Goal: Task Accomplishment & Management: Complete application form

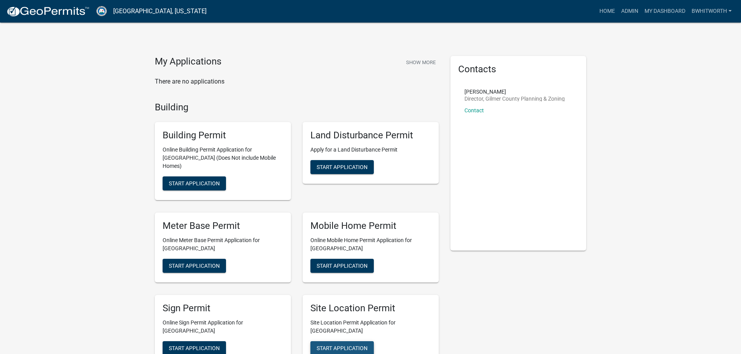
click at [344, 345] on span "Start Application" at bounding box center [342, 348] width 51 height 6
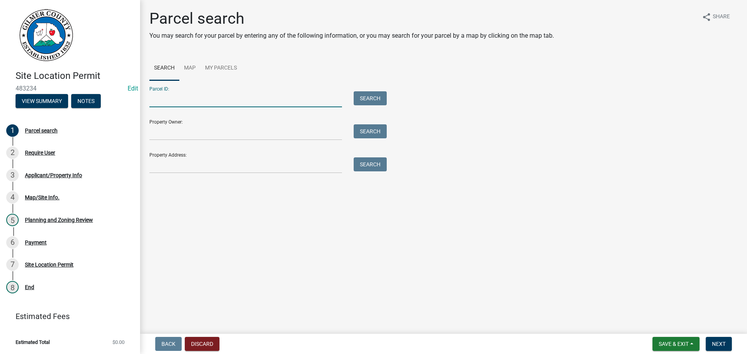
click at [214, 93] on input "Parcel ID:" at bounding box center [245, 99] width 192 height 16
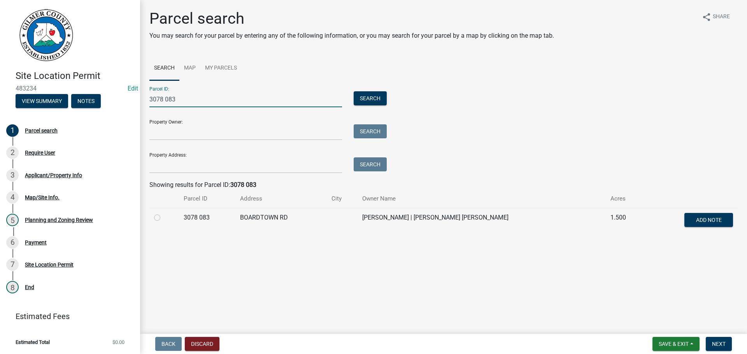
type input "3078 083"
click at [163, 213] on label at bounding box center [163, 213] width 0 height 0
click at [163, 218] on 083 "radio" at bounding box center [165, 215] width 5 height 5
radio 083 "true"
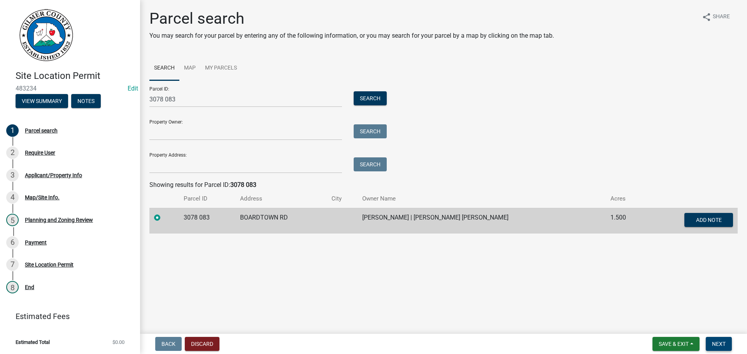
click at [717, 339] on button "Next" at bounding box center [718, 344] width 26 height 14
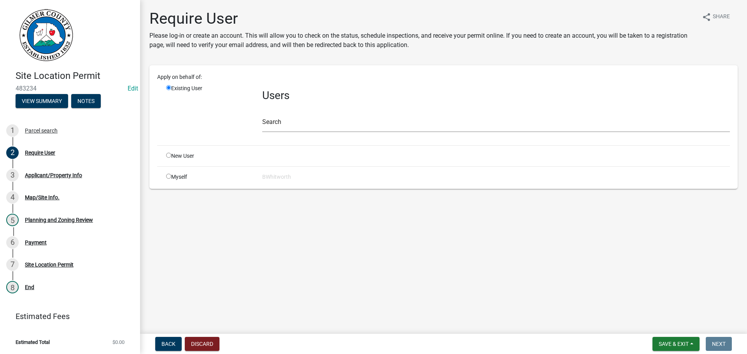
click at [169, 155] on input "radio" at bounding box center [168, 155] width 5 height 5
radio input "true"
radio input "false"
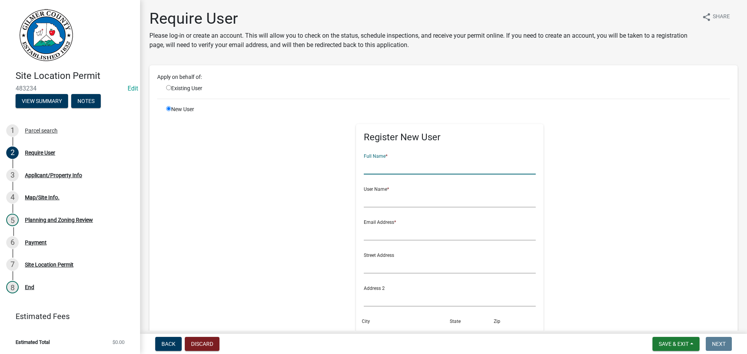
click at [385, 170] on input "text" at bounding box center [450, 167] width 172 height 16
drag, startPoint x: 444, startPoint y: 167, endPoint x: 346, endPoint y: 168, distance: 98.0
click at [350, 168] on div "Register New User Full Name * MA. [PERSON_NAME] [PERSON_NAME] User Name * Email…" at bounding box center [449, 280] width 199 height 350
type input "MA. [PERSON_NAME] [PERSON_NAME]"
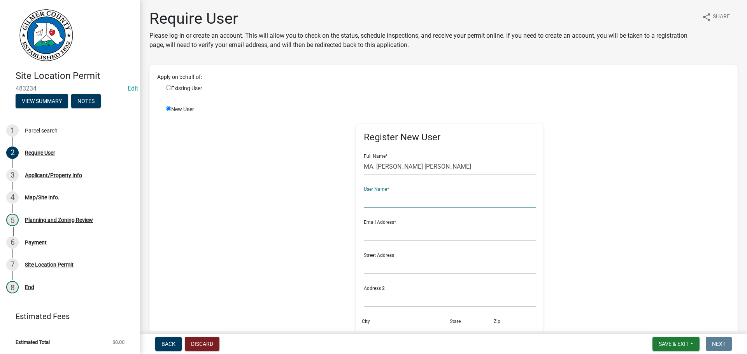
click at [368, 198] on input "text" at bounding box center [450, 200] width 172 height 16
paste input "MA. [PERSON_NAME] [PERSON_NAME]"
click at [404, 199] on input "MA. [PERSON_NAME] [PERSON_NAME]" at bounding box center [450, 200] width 172 height 16
click at [407, 203] on input "MALANDAVERDE" at bounding box center [450, 200] width 172 height 16
type input "MALANDAVERDE*"
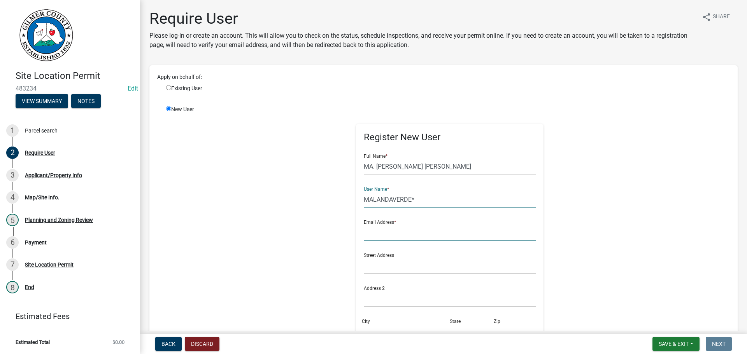
click at [390, 230] on input "text" at bounding box center [450, 233] width 172 height 16
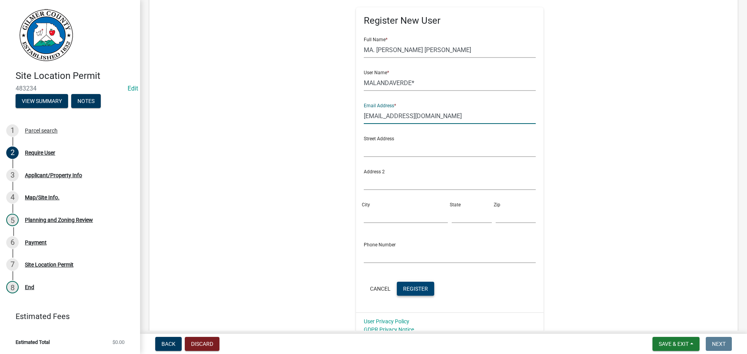
type input "[EMAIL_ADDRESS][DOMAIN_NAME]"
click at [408, 286] on span "Register" at bounding box center [415, 288] width 25 height 6
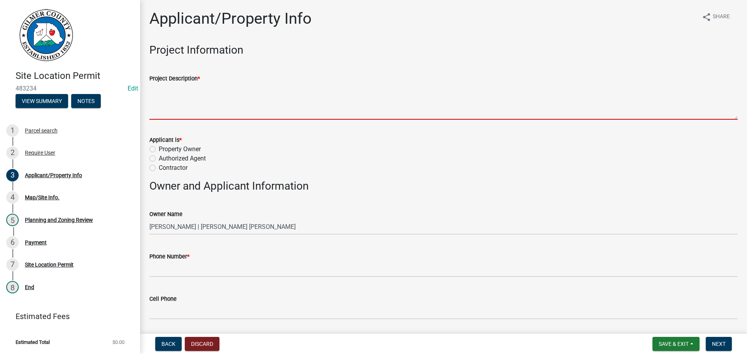
click at [208, 105] on textarea "Project Description *" at bounding box center [443, 101] width 588 height 37
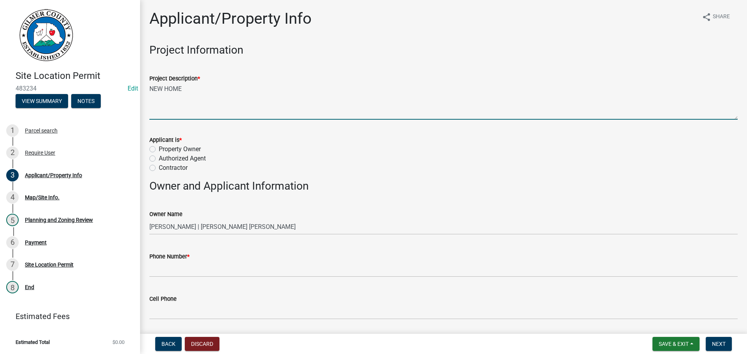
type textarea "NEW HOME"
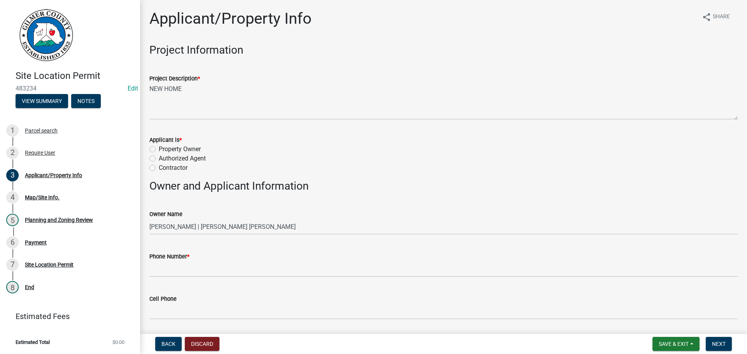
click at [159, 149] on label "Property Owner" at bounding box center [180, 149] width 42 height 9
click at [159, 149] on input "Property Owner" at bounding box center [161, 147] width 5 height 5
radio input "true"
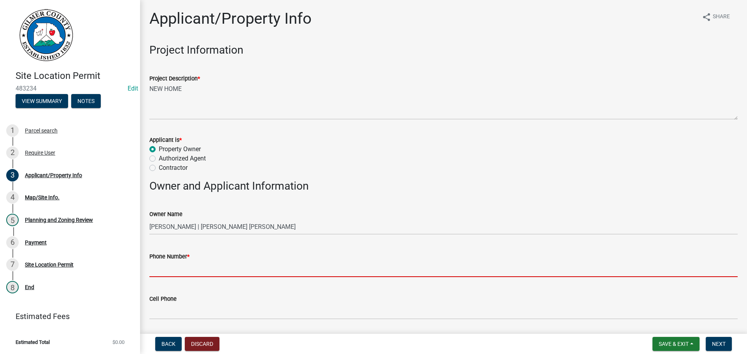
click at [201, 270] on input "Phone Number *" at bounding box center [443, 269] width 588 height 16
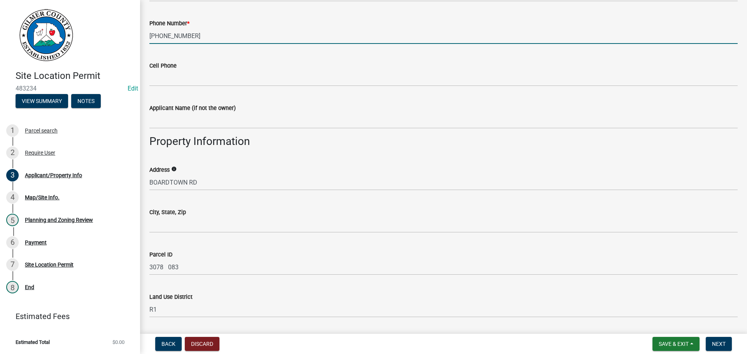
scroll to position [272, 0]
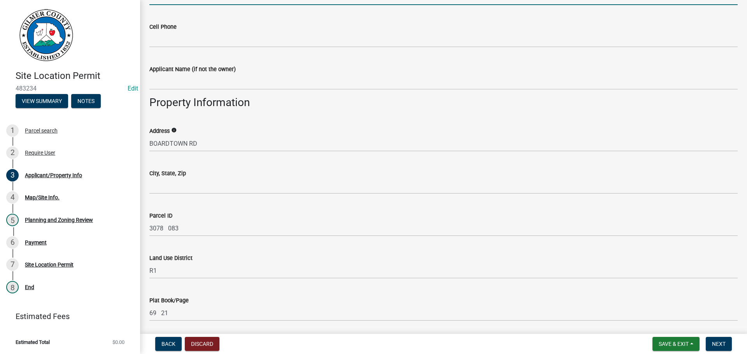
type input "[PHONE_NUMBER]"
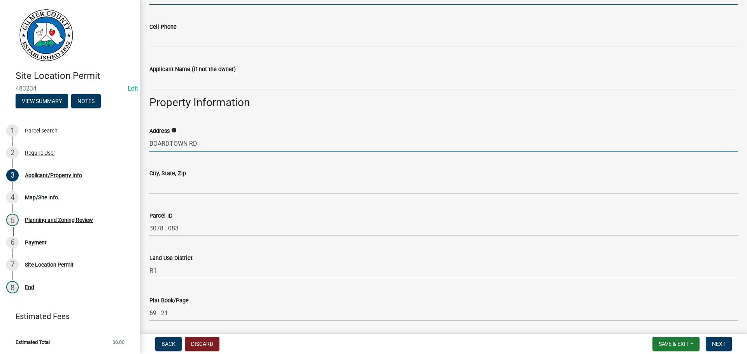
click at [151, 143] on input "BOARDTOWN RD" at bounding box center [443, 144] width 588 height 16
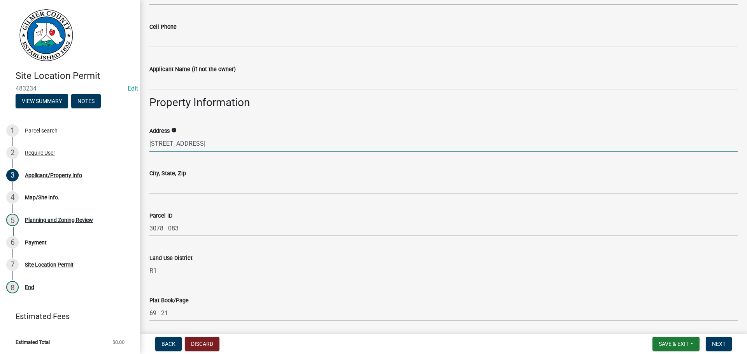
type input "[STREET_ADDRESS]"
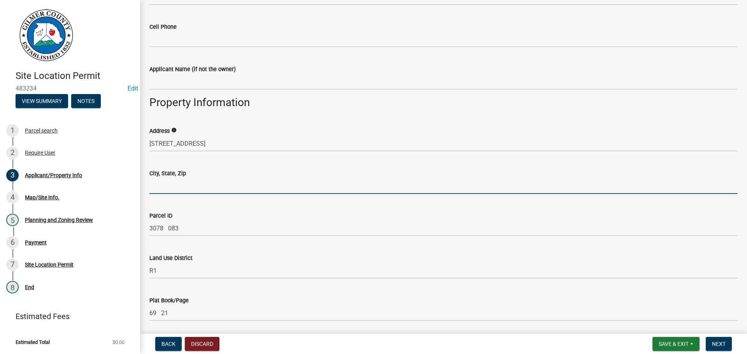
drag, startPoint x: 181, startPoint y: 183, endPoint x: 194, endPoint y: 193, distance: 16.3
click at [181, 183] on input "City, State, Zip" at bounding box center [443, 186] width 588 height 16
type input "ELLIJAY GA 30540"
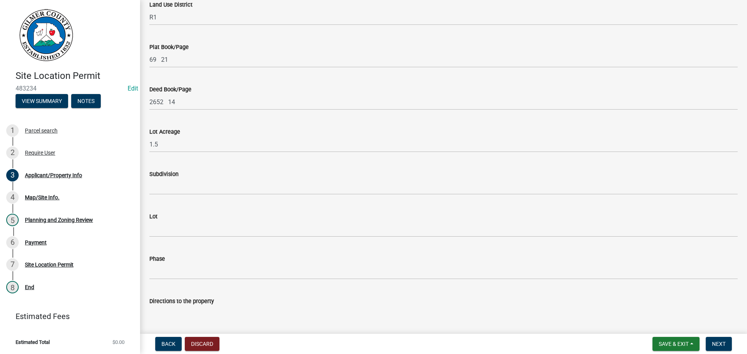
scroll to position [544, 0]
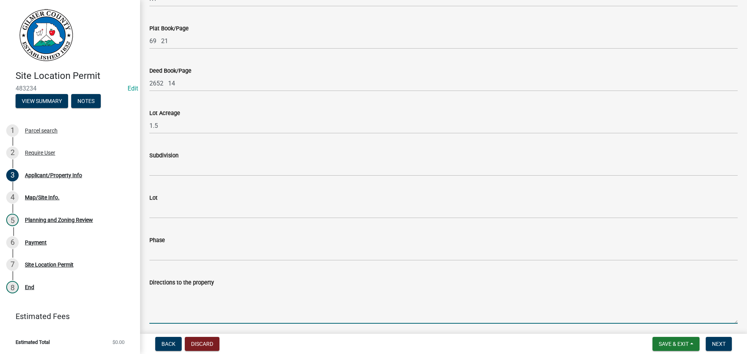
click at [193, 299] on textarea "Directions to the property" at bounding box center [443, 305] width 588 height 37
click at [150, 290] on textarea "BOARDTOWN RD ON LT" at bounding box center [443, 305] width 588 height 37
type textarea "APPROX 2 MILE OUT BOARDTOWN RD ON LT"
click at [722, 342] on span "Next" at bounding box center [719, 344] width 14 height 6
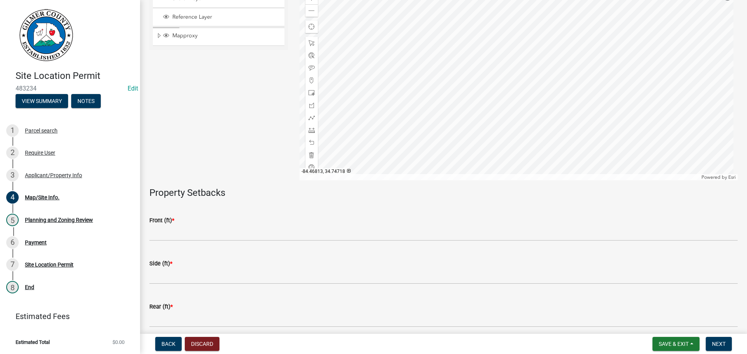
scroll to position [117, 0]
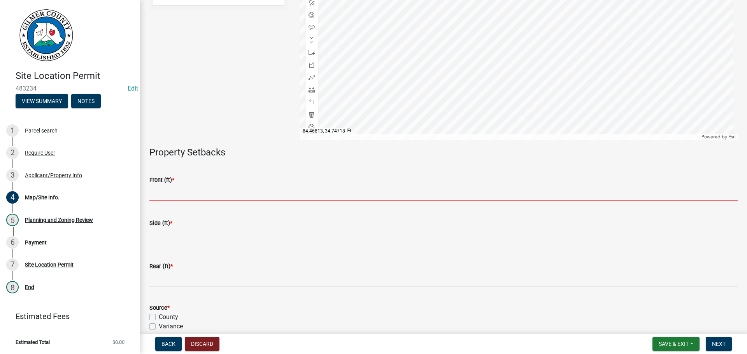
click at [187, 191] on input "text" at bounding box center [443, 193] width 588 height 16
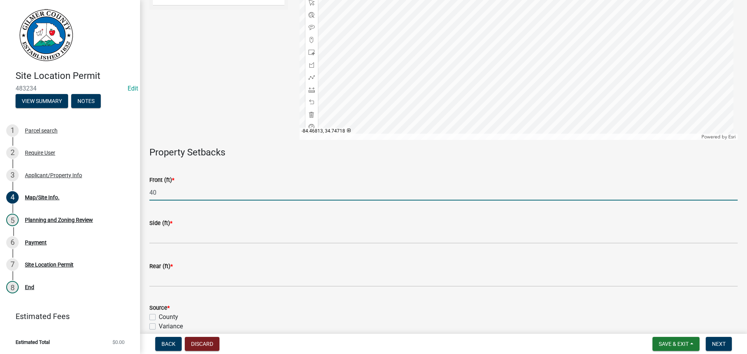
type input "40"
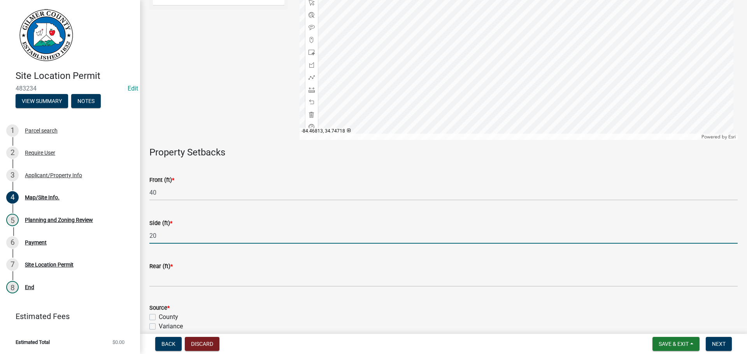
type input "20"
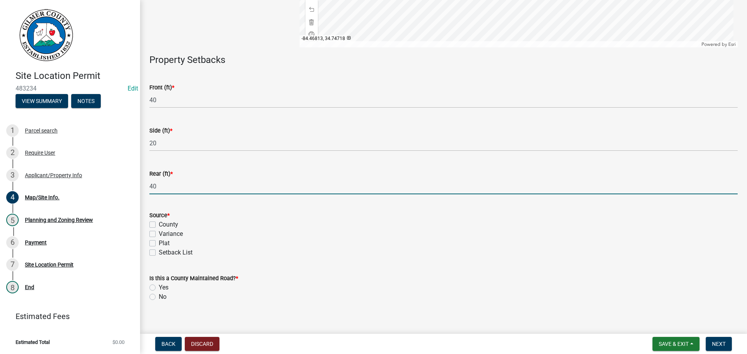
scroll to position [217, 0]
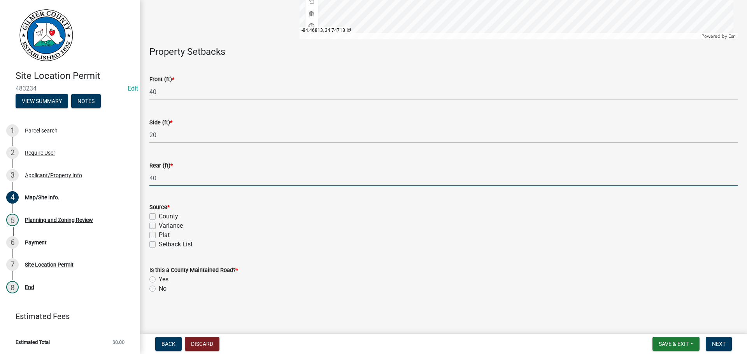
type input "40"
click at [159, 219] on label "County" at bounding box center [168, 216] width 19 height 9
click at [159, 217] on input "County" at bounding box center [161, 214] width 5 height 5
checkbox input "true"
checkbox input "false"
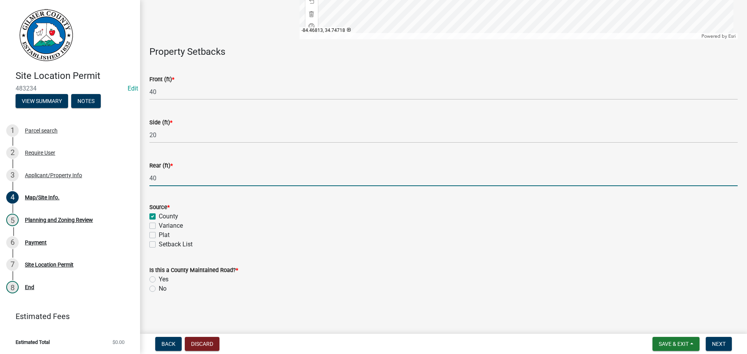
checkbox input "false"
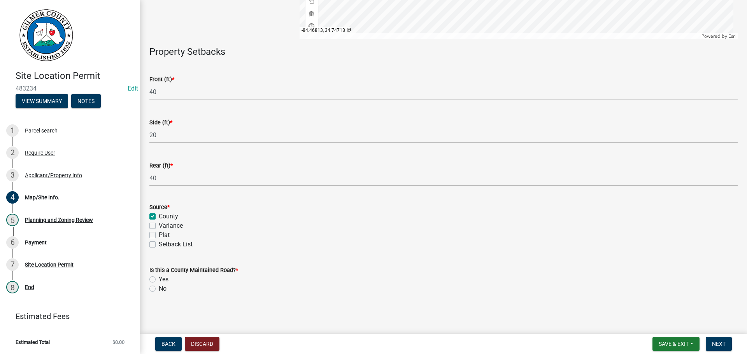
click at [159, 280] on label "Yes" at bounding box center [164, 279] width 10 height 9
click at [159, 280] on input "Yes" at bounding box center [161, 277] width 5 height 5
radio input "true"
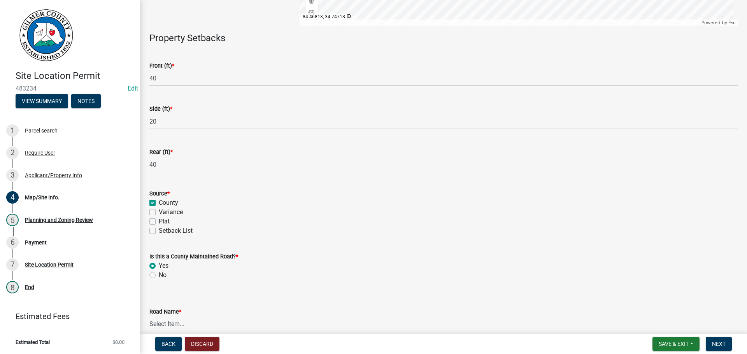
scroll to position [270, 0]
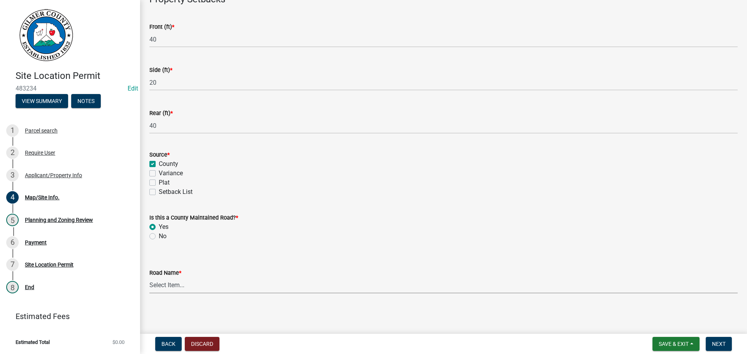
click at [178, 289] on select "Select Item... [PERSON_NAME][GEOGRAPHIC_DATA] [GEOGRAPHIC_DATA][PERSON_NAME][PE…" at bounding box center [443, 286] width 588 height 16
click at [149, 278] on select "Select Item... [PERSON_NAME][GEOGRAPHIC_DATA] [GEOGRAPHIC_DATA][PERSON_NAME][PE…" at bounding box center [443, 286] width 588 height 16
select select "b287b7ae-8a93-413d-9abc-87857f0c3ccb"
click at [717, 344] on span "Next" at bounding box center [719, 344] width 14 height 6
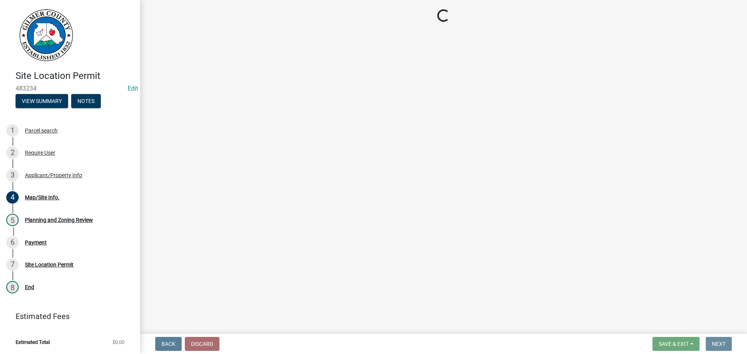
scroll to position [0, 0]
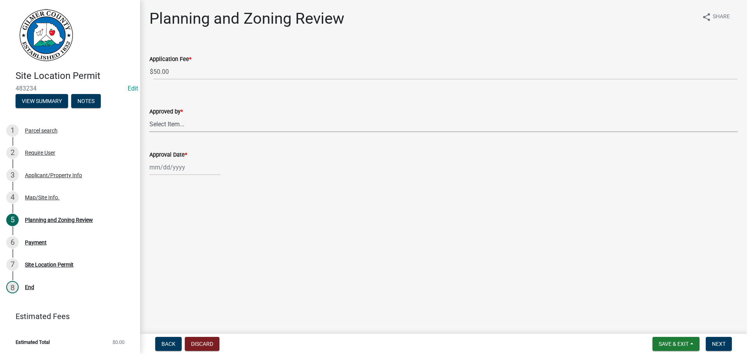
click at [180, 126] on select "Select Item... [PERSON_NAME] [PERSON_NAME] [PERSON_NAME] [PERSON_NAME] [PERSON_…" at bounding box center [443, 124] width 588 height 16
click at [149, 116] on select "Select Item... [PERSON_NAME] [PERSON_NAME] [PERSON_NAME] [PERSON_NAME] [PERSON_…" at bounding box center [443, 124] width 588 height 16
select select "f66b4cef-93c9-440c-84d8-a2c8d35cb7c1"
select select "9"
select select "2025"
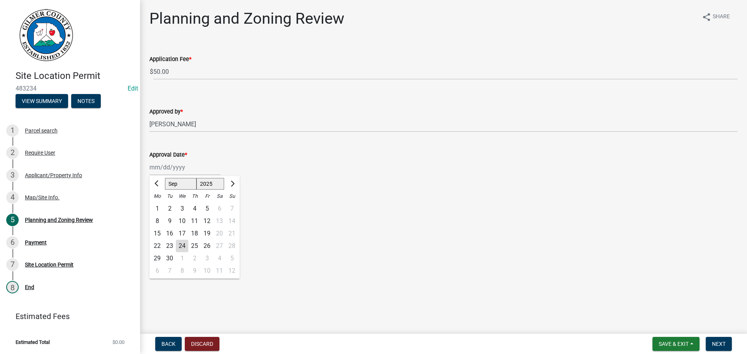
click at [180, 167] on div "[PERSON_NAME] Feb Mar Apr [PERSON_NAME][DATE] Oct Nov [DATE] 1526 1527 1528 152…" at bounding box center [184, 167] width 71 height 16
click at [184, 245] on div "24" at bounding box center [182, 246] width 12 height 12
type input "[DATE]"
drag, startPoint x: 721, startPoint y: 342, endPoint x: 722, endPoint y: 333, distance: 8.6
click at [722, 342] on span "Next" at bounding box center [719, 344] width 14 height 6
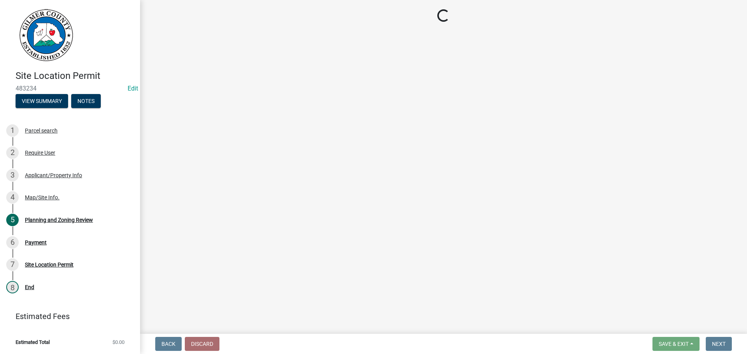
select select "2: 1"
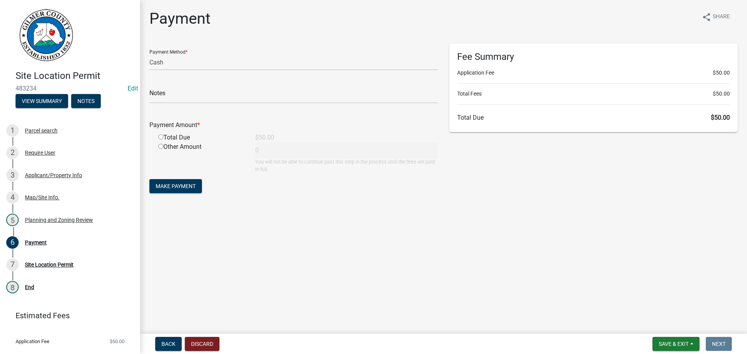
click at [162, 135] on input "radio" at bounding box center [160, 137] width 5 height 5
radio input "true"
type input "50"
click at [178, 189] on span "Make Payment" at bounding box center [176, 186] width 40 height 6
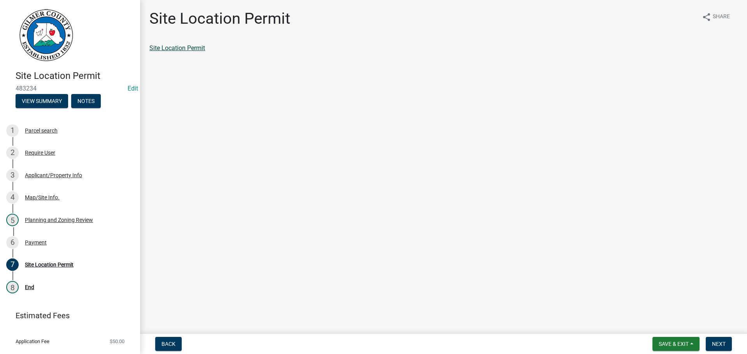
click at [183, 49] on link "Site Location Permit" at bounding box center [177, 47] width 56 height 7
click at [32, 242] on div "Payment" at bounding box center [36, 242] width 22 height 5
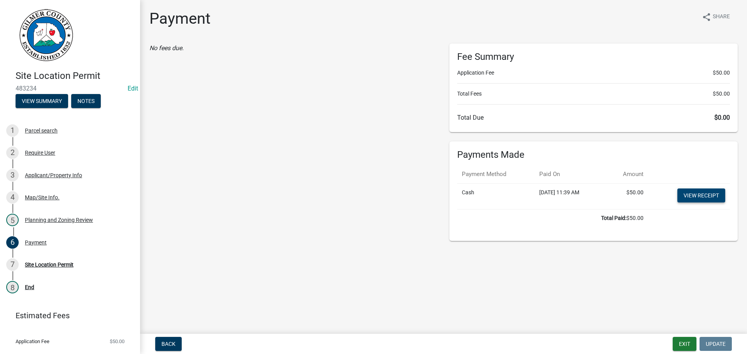
click at [700, 192] on link "View receipt" at bounding box center [701, 196] width 48 height 14
click at [684, 344] on button "Exit" at bounding box center [684, 344] width 24 height 14
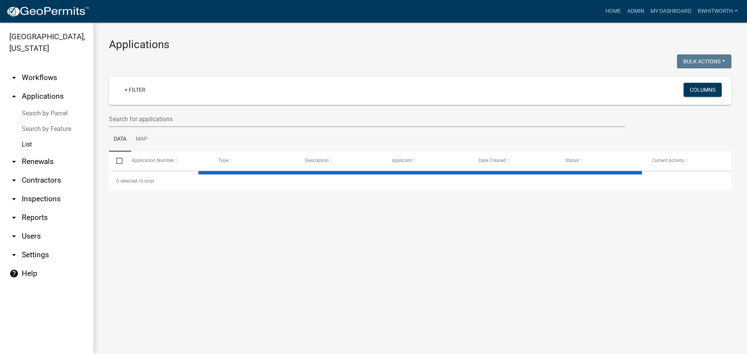
select select "3: 100"
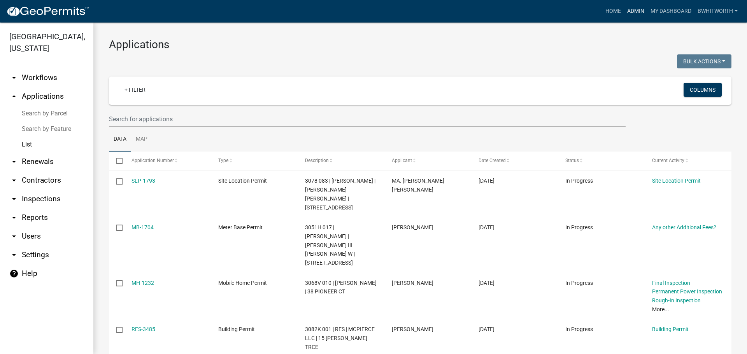
click at [628, 11] on link "Admin" at bounding box center [635, 11] width 23 height 15
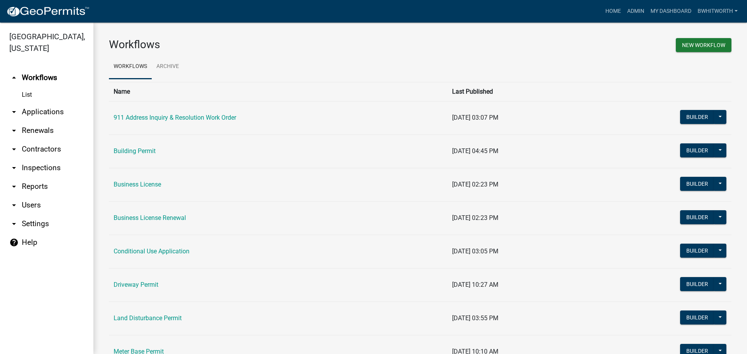
click at [33, 113] on link "arrow_drop_down Applications" at bounding box center [46, 112] width 93 height 19
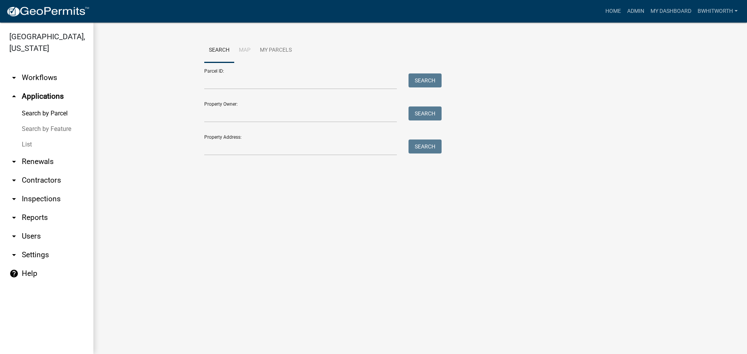
click at [25, 145] on link "List" at bounding box center [46, 145] width 93 height 16
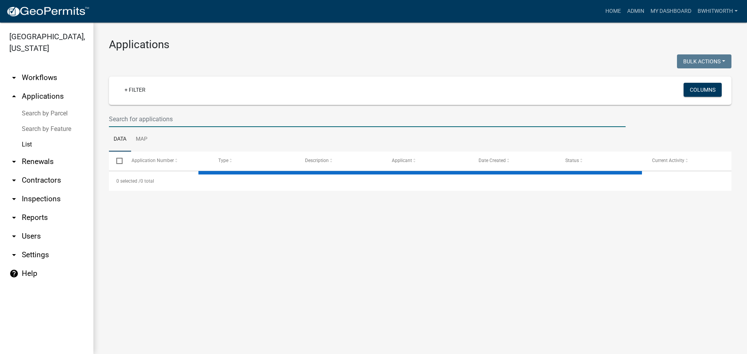
click at [197, 113] on input "text" at bounding box center [367, 119] width 516 height 16
select select "3: 100"
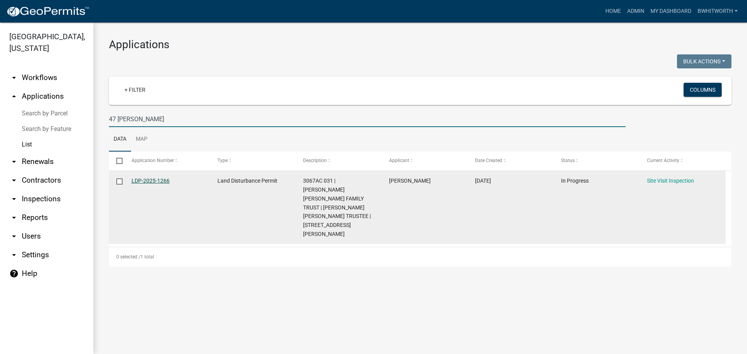
type input "47 [PERSON_NAME]"
click at [163, 179] on link "LDP-2025-1266" at bounding box center [150, 181] width 38 height 6
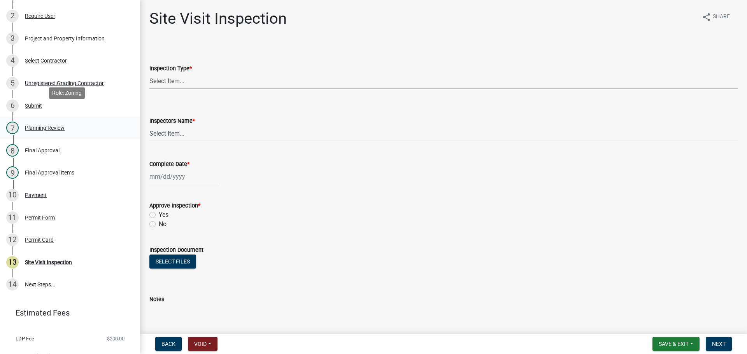
scroll to position [166, 0]
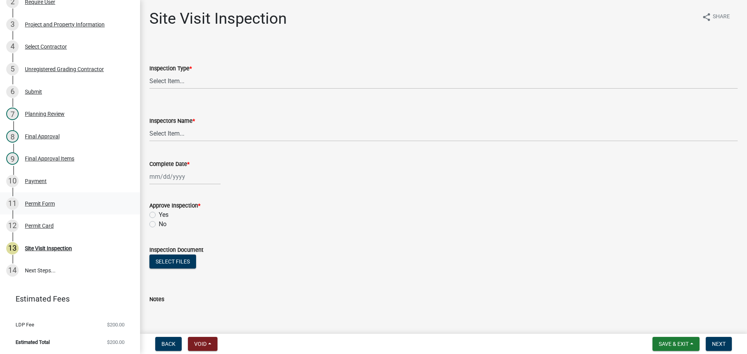
click at [46, 202] on div "Permit Form" at bounding box center [40, 203] width 30 height 5
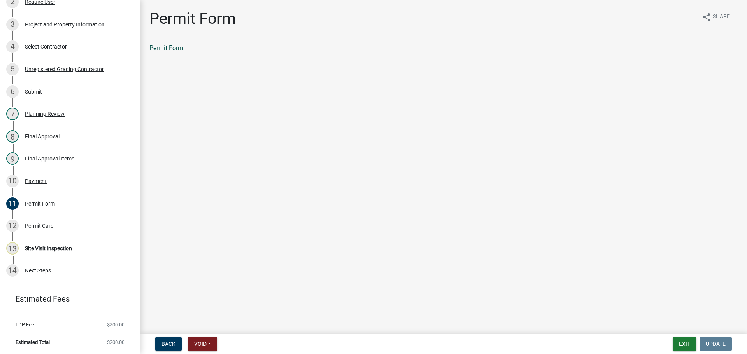
click at [163, 47] on link "Permit Form" at bounding box center [166, 47] width 34 height 7
